Goal: Communication & Community: Share content

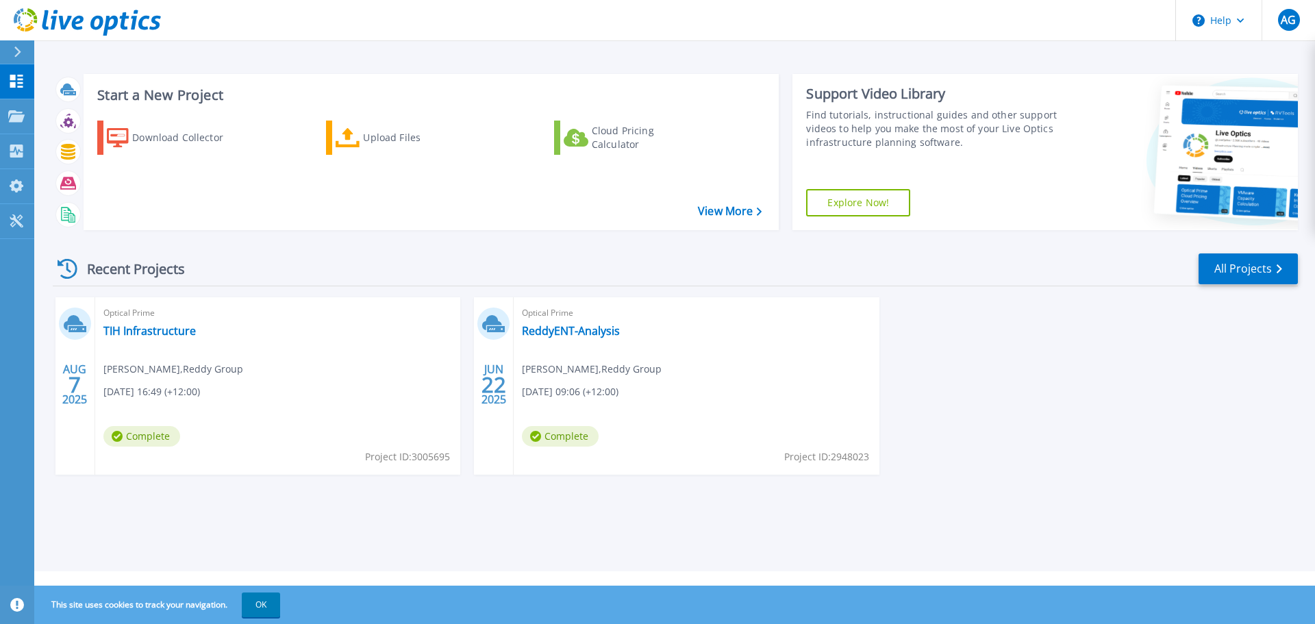
click at [72, 329] on icon at bounding box center [75, 323] width 23 height 21
click at [131, 333] on link "TIH Infrastructure" at bounding box center [149, 331] width 92 height 14
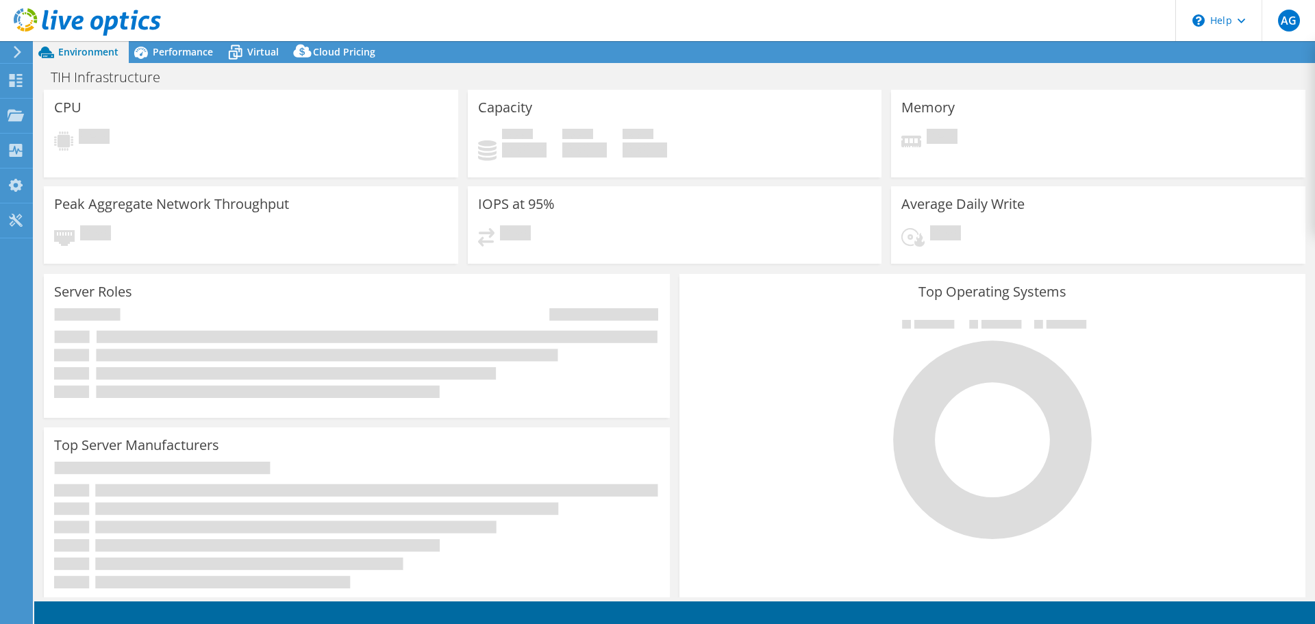
select select "USD"
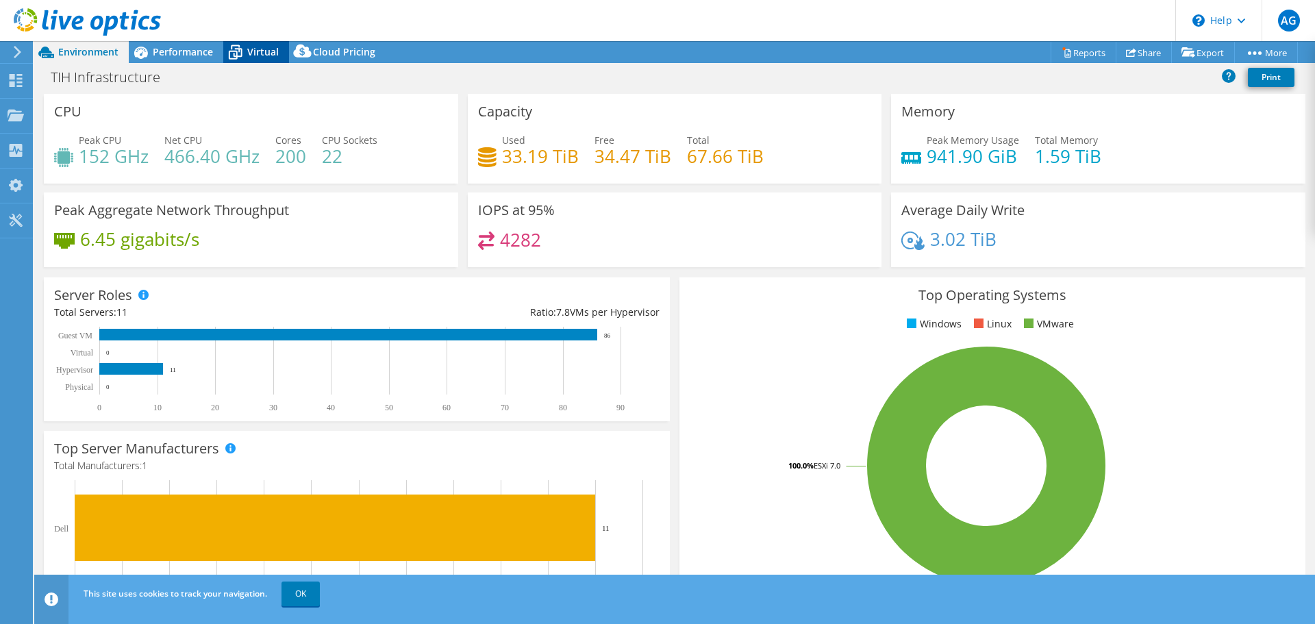
click at [266, 45] on span "Virtual" at bounding box center [263, 51] width 32 height 13
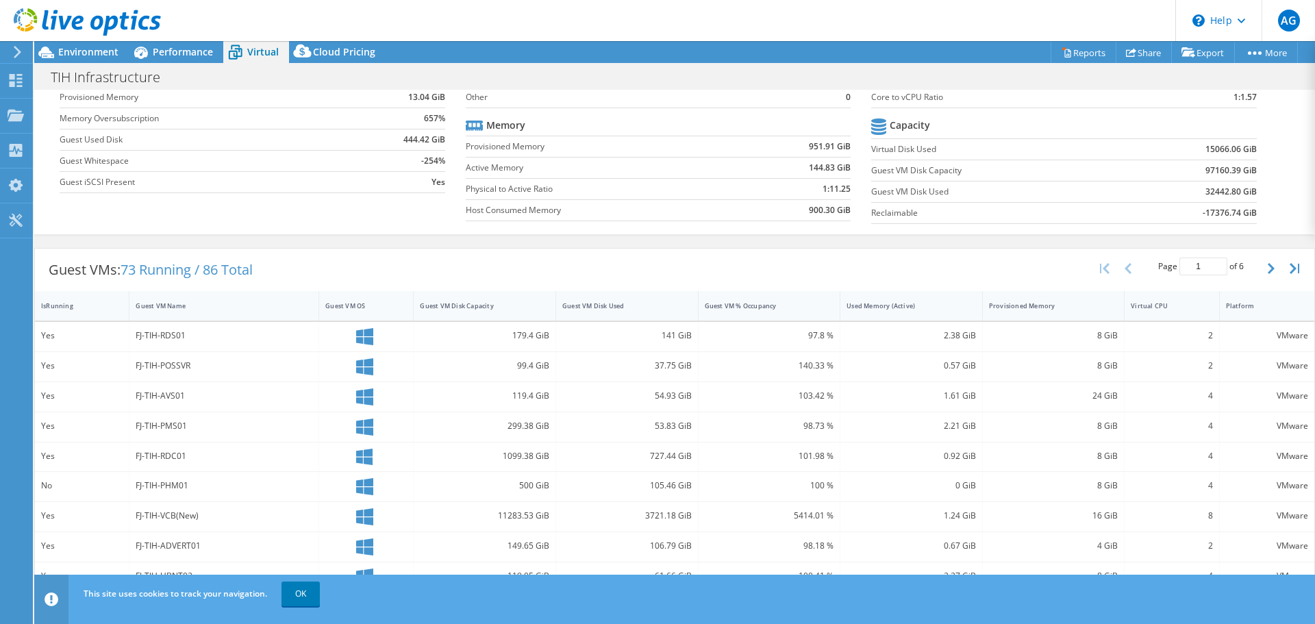
scroll to position [110, 0]
click at [1267, 273] on button "button" at bounding box center [1272, 269] width 23 height 26
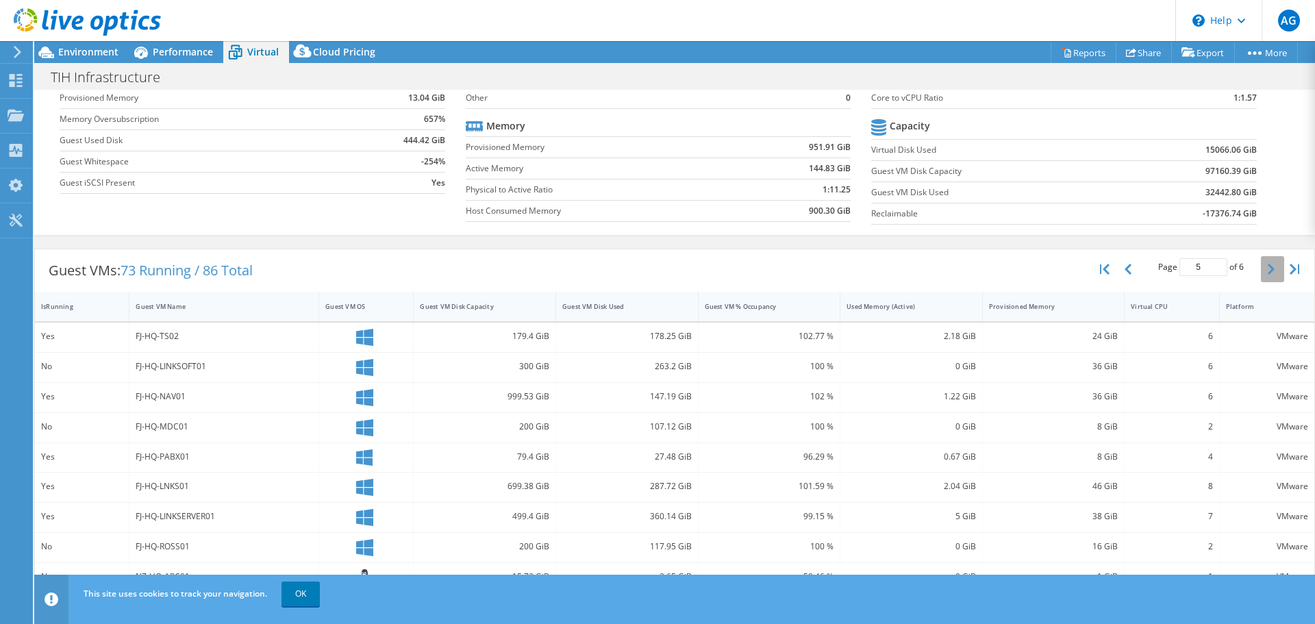
click at [1267, 273] on button "button" at bounding box center [1272, 269] width 23 height 26
click at [1125, 268] on icon "button" at bounding box center [1128, 269] width 7 height 11
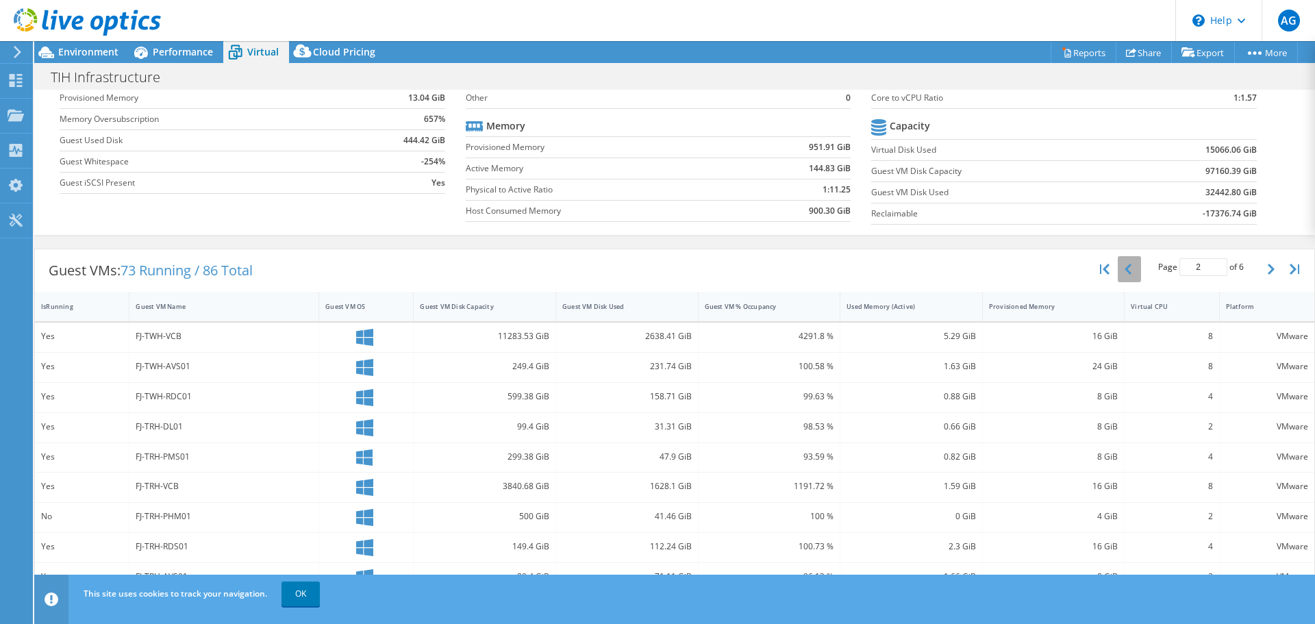
click at [1125, 268] on icon "button" at bounding box center [1128, 269] width 7 height 11
type input "1"
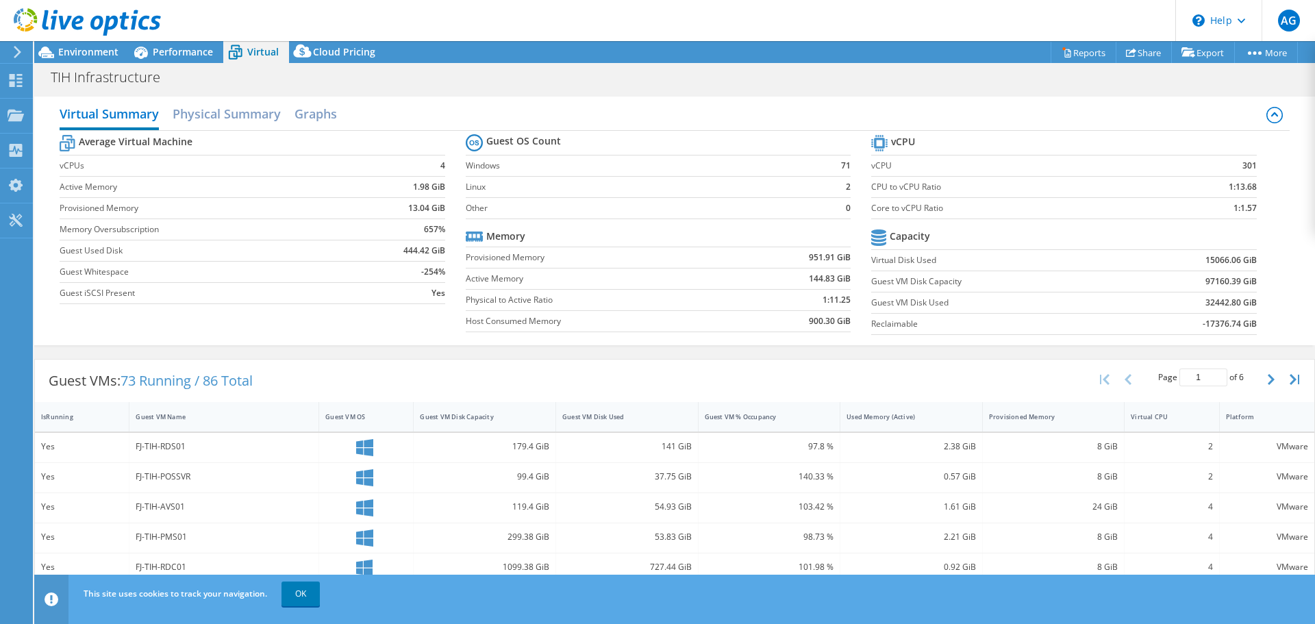
scroll to position [294, 0]
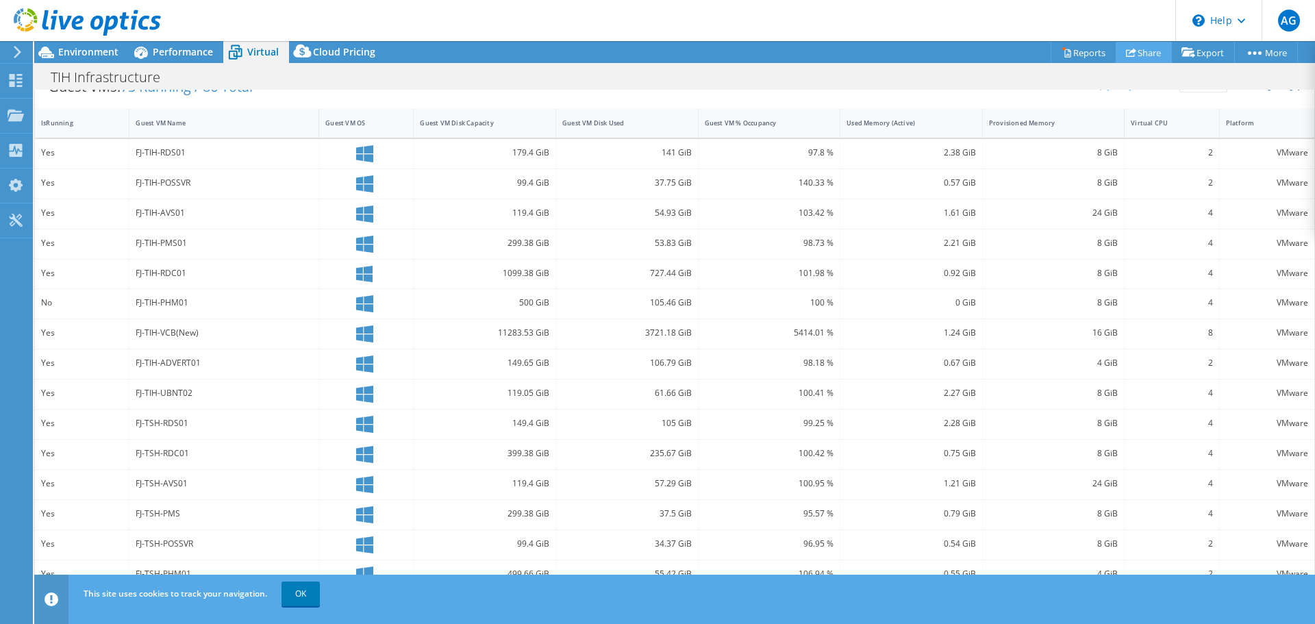
click at [1148, 50] on link "Share" at bounding box center [1144, 52] width 56 height 21
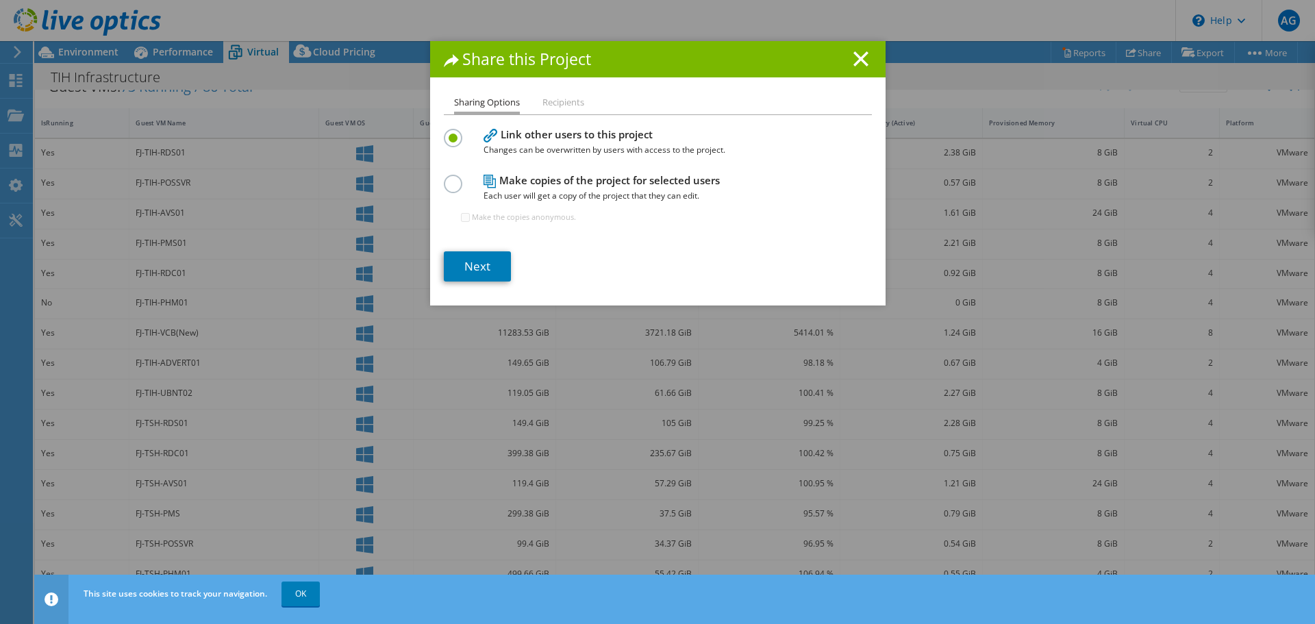
click at [621, 184] on h4 "Make copies of the project for selected users Each user will get a copy of the …" at bounding box center [655, 188] width 342 height 31
click at [450, 178] on label at bounding box center [456, 176] width 24 height 3
click at [0, 0] on input "radio" at bounding box center [0, 0] width 0 height 0
click at [471, 265] on link "Next" at bounding box center [477, 266] width 67 height 30
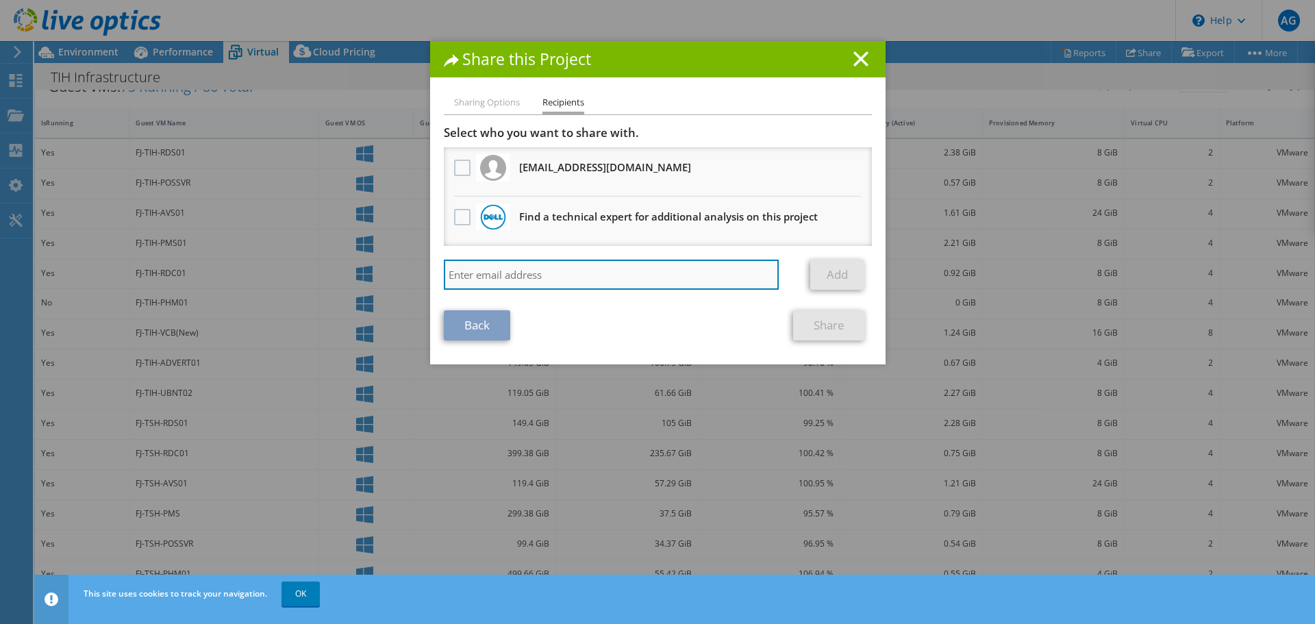
click at [575, 275] on input "search" at bounding box center [612, 275] width 336 height 30
type input "[EMAIL_ADDRESS][DOMAIN_NAME]"
click at [625, 271] on input "[EMAIL_ADDRESS][DOMAIN_NAME]" at bounding box center [612, 275] width 336 height 30
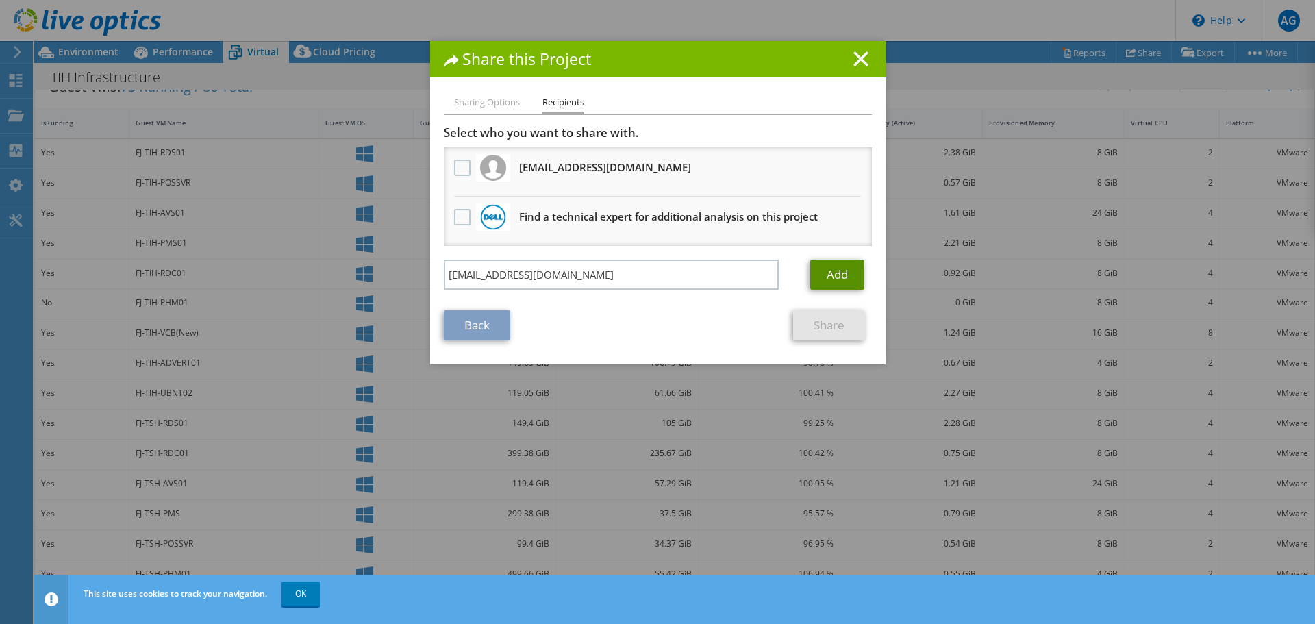
click at [839, 272] on link "Add" at bounding box center [837, 275] width 54 height 30
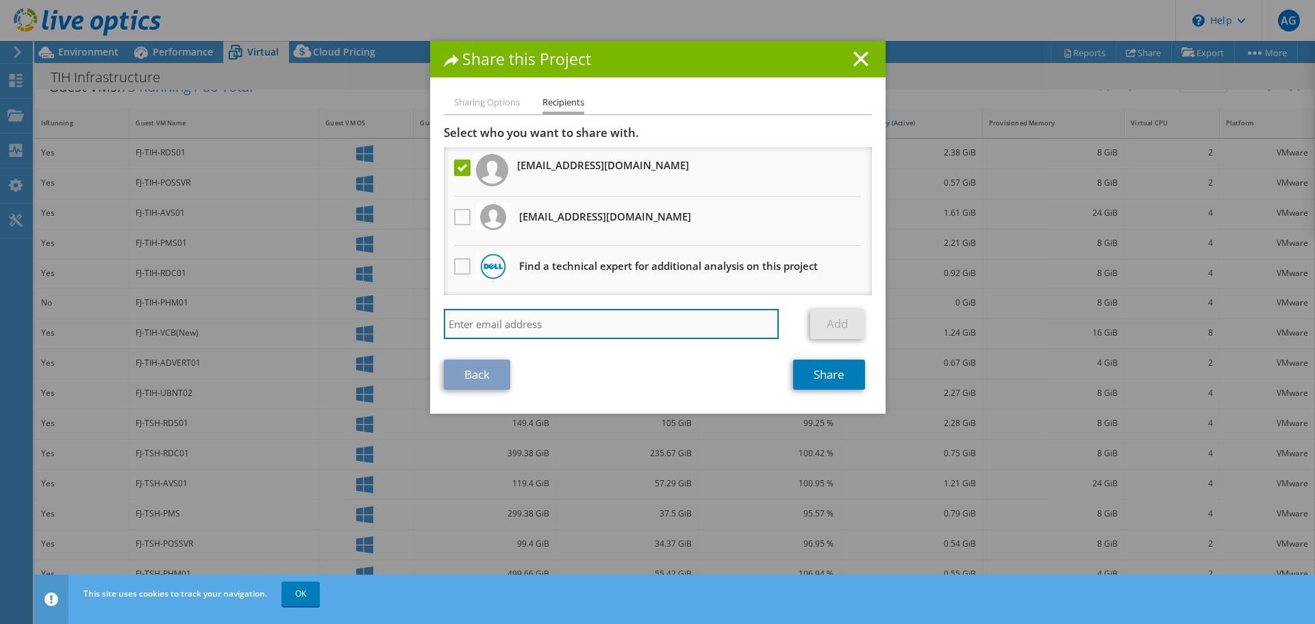
click at [564, 322] on input "search" at bounding box center [612, 324] width 336 height 30
type input "[PERSON_NAME][EMAIL_ADDRESS][DOMAIN_NAME]"
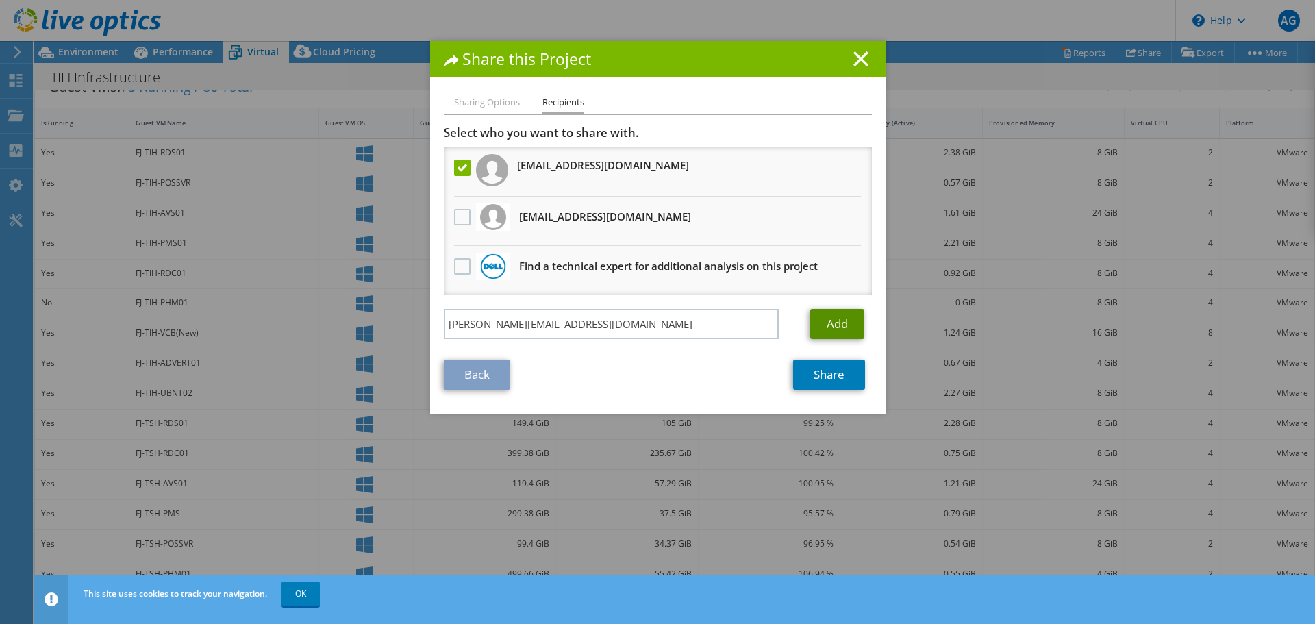
click at [842, 316] on link "Add" at bounding box center [837, 324] width 54 height 30
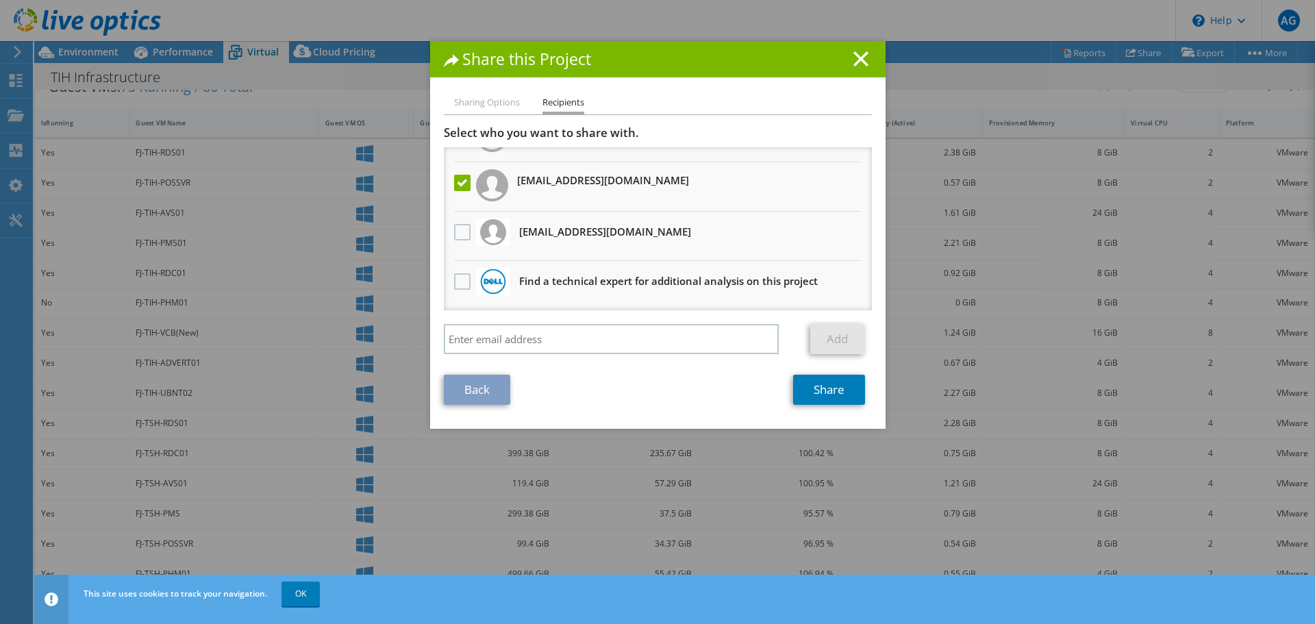
scroll to position [0, 0]
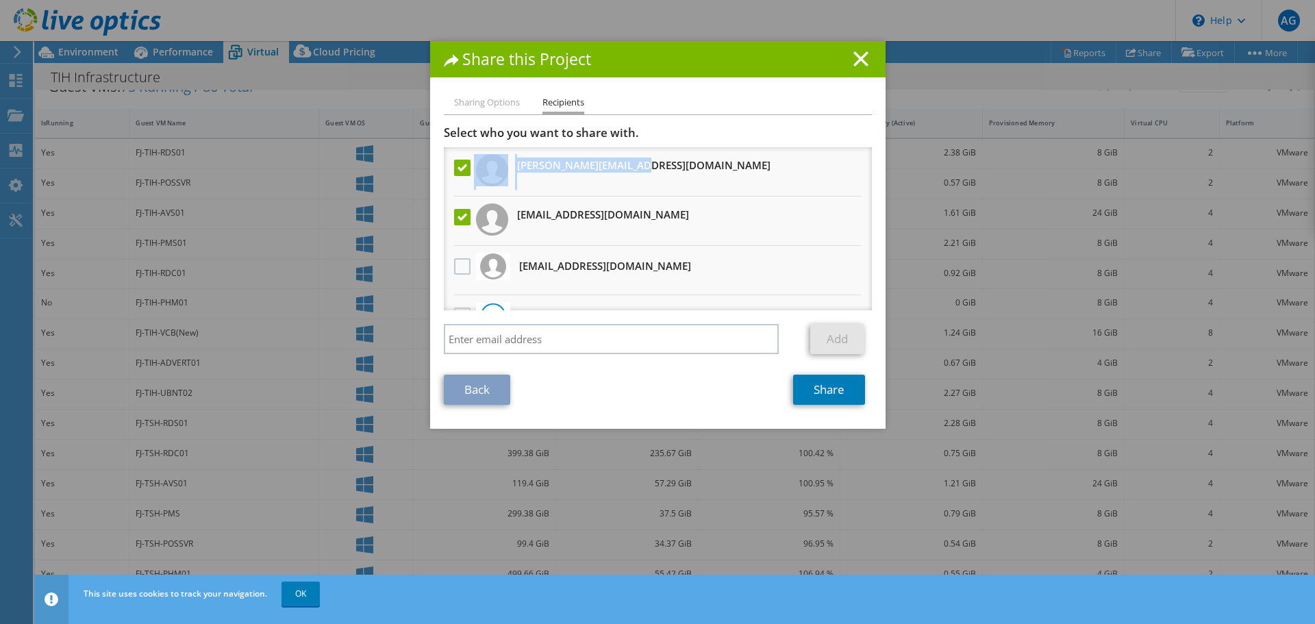
drag, startPoint x: 764, startPoint y: 138, endPoint x: 736, endPoint y: 187, distance: 56.2
click at [736, 187] on div "Select who you want to share with. All project copies will be anonymous. [PERSO…" at bounding box center [658, 243] width 428 height 236
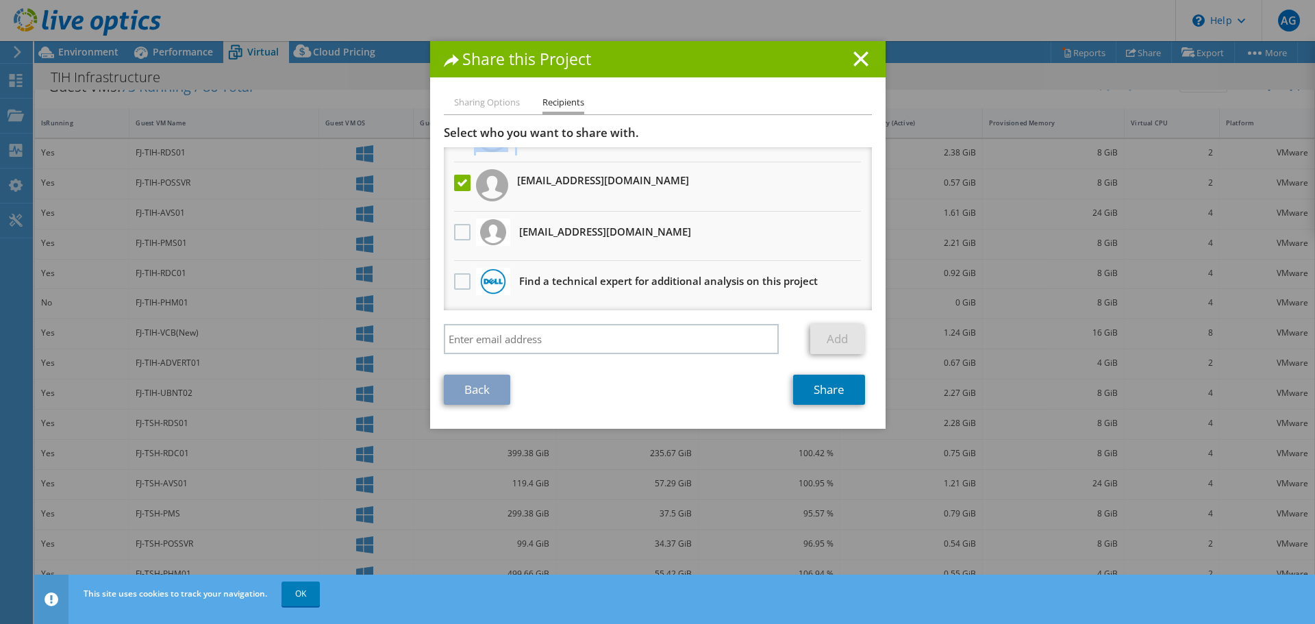
scroll to position [34, 0]
click at [830, 408] on div "Sharing Options Recipients Link other users to this project Changes can be over…" at bounding box center [657, 262] width 455 height 334
click at [832, 402] on link "Share" at bounding box center [829, 390] width 72 height 30
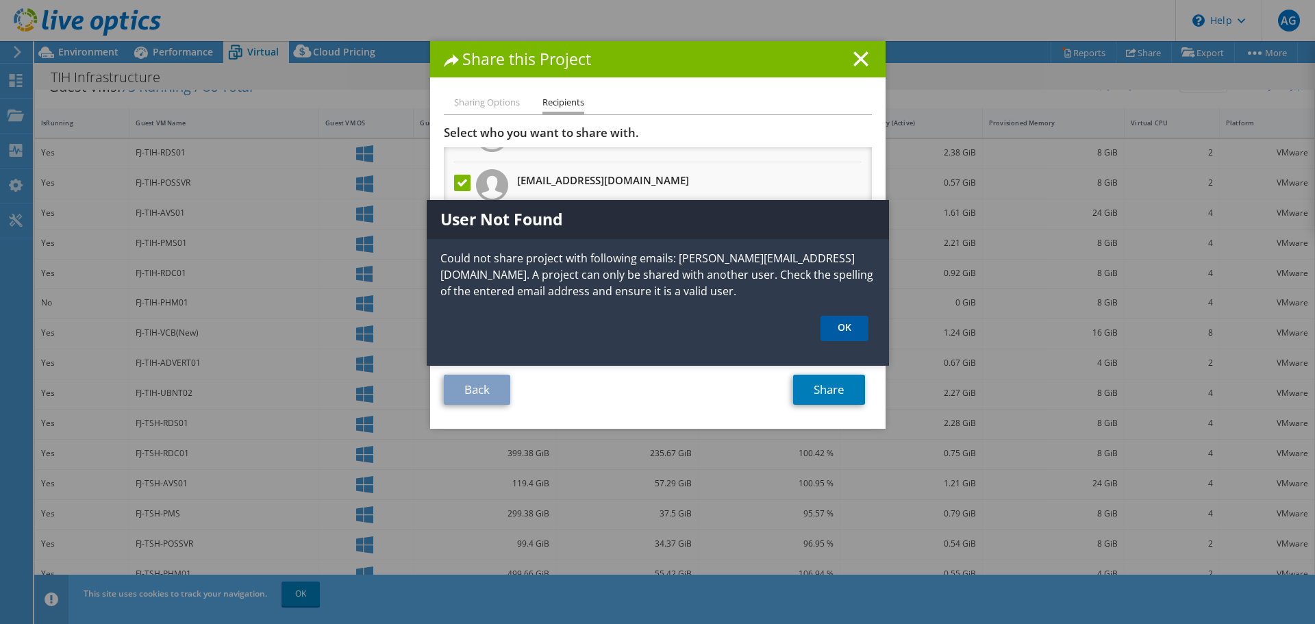
click at [853, 324] on link "OK" at bounding box center [844, 328] width 48 height 25
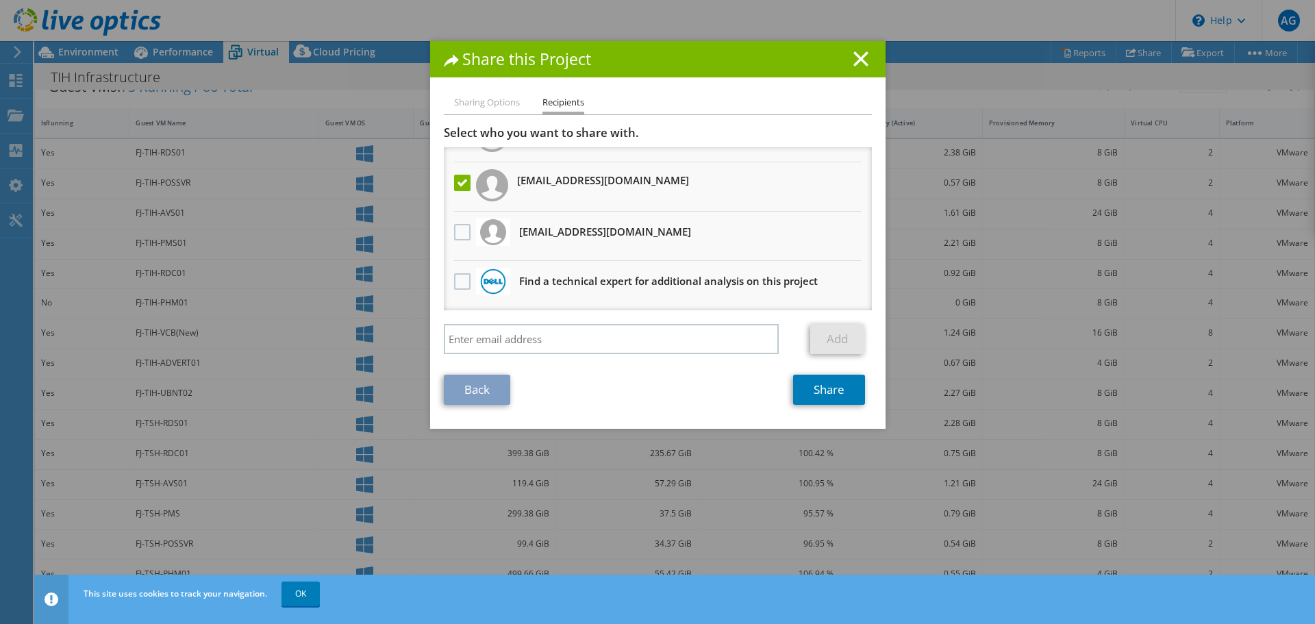
scroll to position [0, 0]
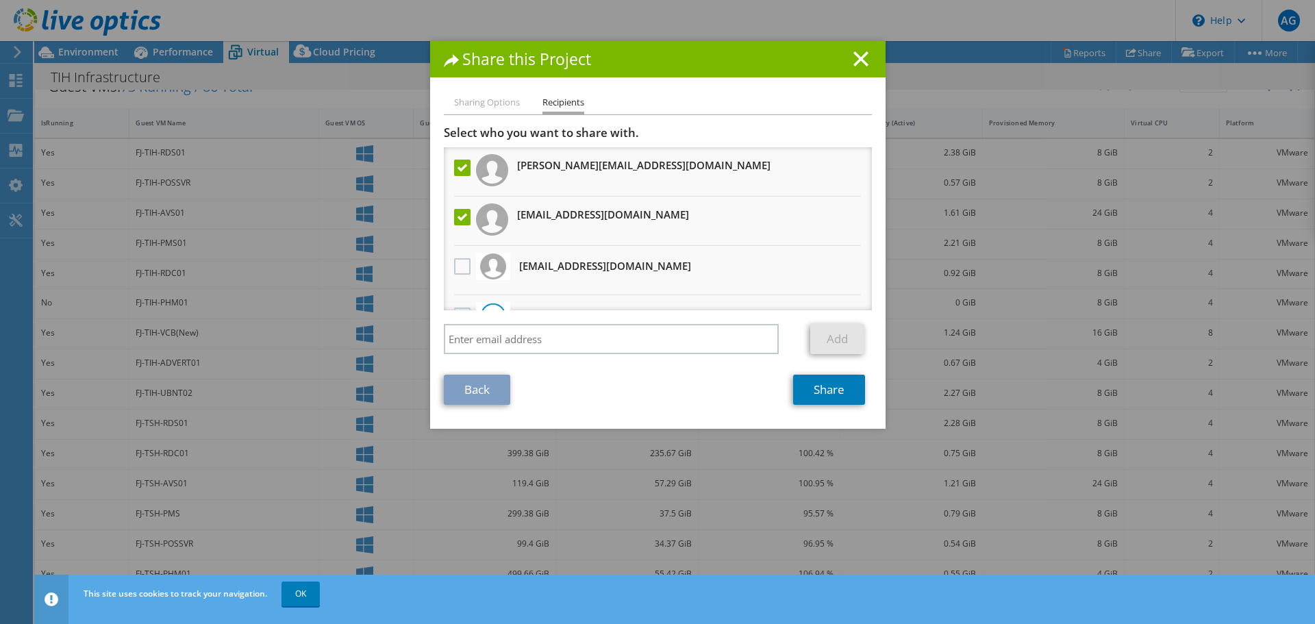
click at [457, 161] on label at bounding box center [464, 168] width 20 height 16
click at [0, 0] on input "checkbox" at bounding box center [0, 0] width 0 height 0
click at [825, 395] on link "Share" at bounding box center [829, 390] width 72 height 30
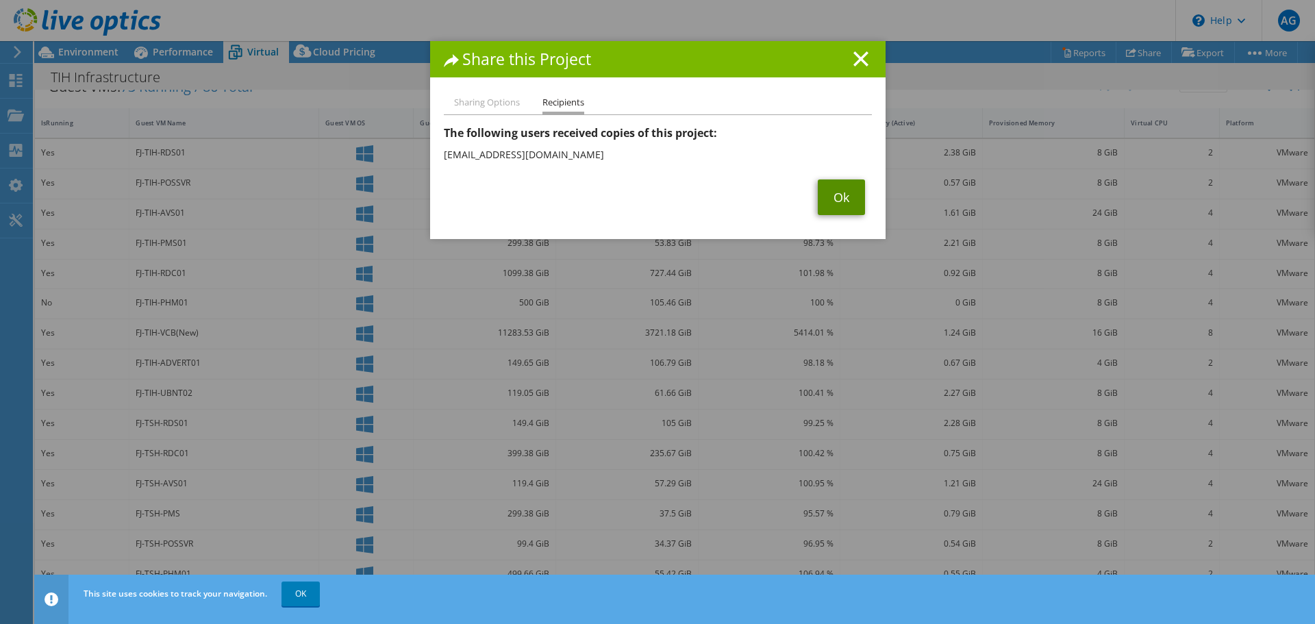
click at [842, 203] on link "Ok" at bounding box center [841, 197] width 47 height 36
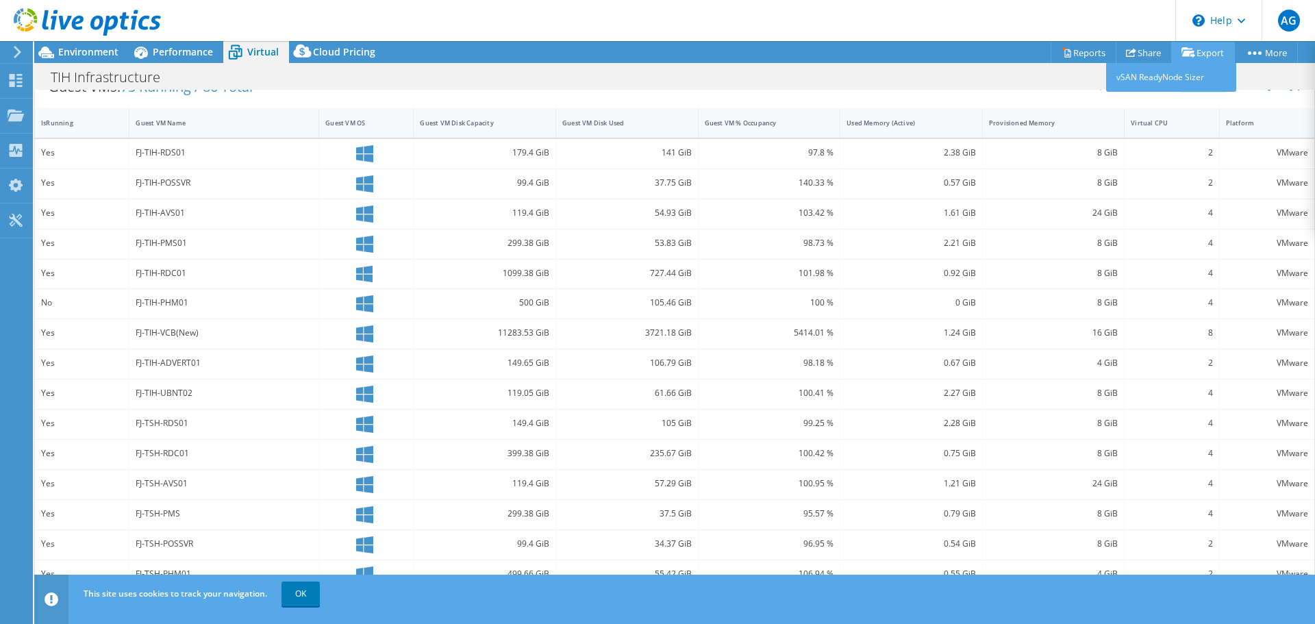
click at [1196, 47] on link "Export" at bounding box center [1203, 52] width 64 height 21
click at [1083, 56] on link "Reports" at bounding box center [1084, 52] width 66 height 21
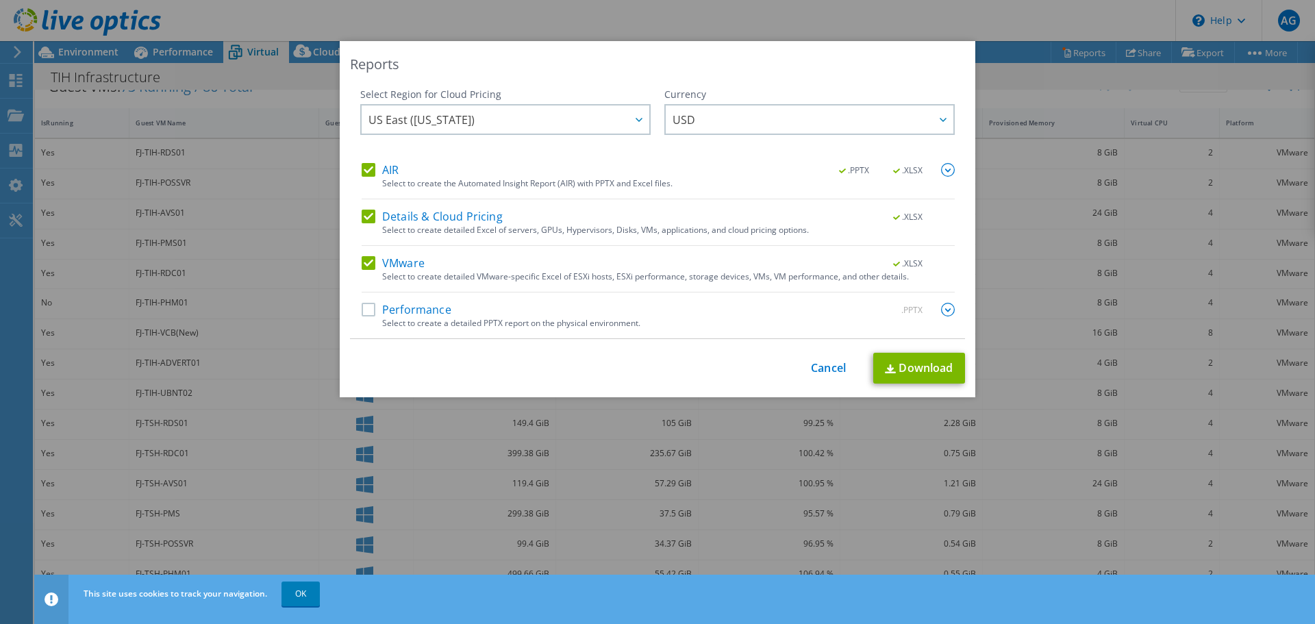
click at [413, 314] on label "Performance" at bounding box center [407, 310] width 90 height 14
click at [0, 0] on input "Performance" at bounding box center [0, 0] width 0 height 0
click at [916, 367] on link "Download" at bounding box center [919, 368] width 92 height 31
